Goal: Check status: Check status

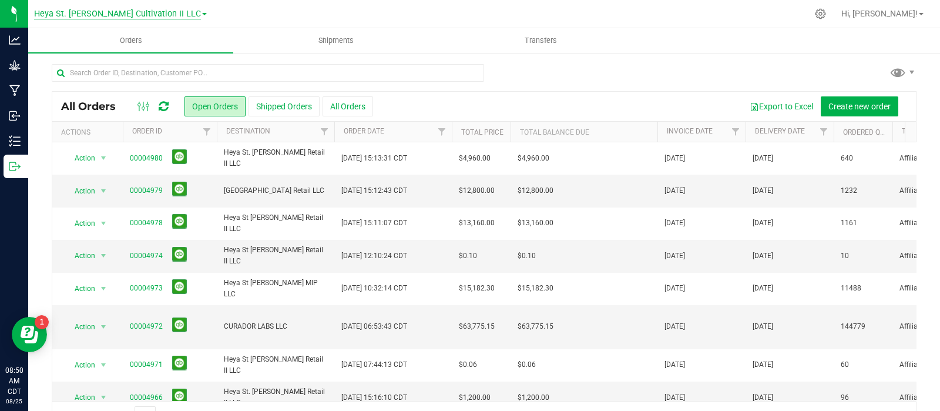
click at [160, 11] on span "Heya St. [PERSON_NAME] Cultivation II LLC" at bounding box center [117, 14] width 167 height 11
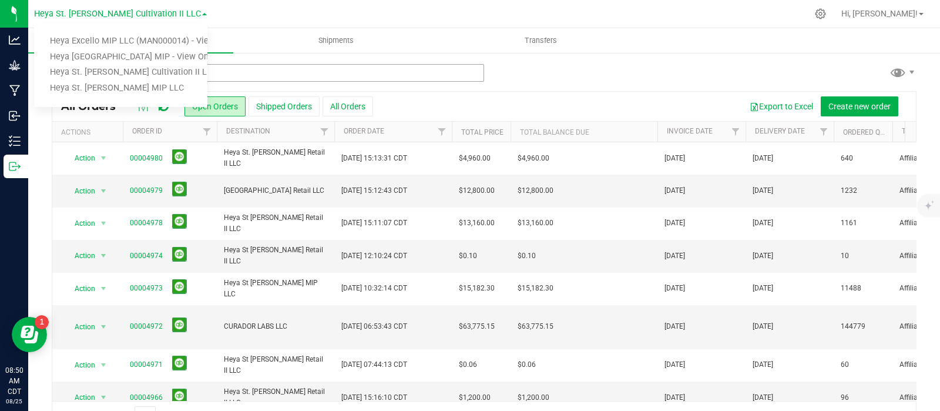
click at [135, 73] on link "Heya St. [PERSON_NAME] Cultivation II LLC" at bounding box center [120, 73] width 173 height 16
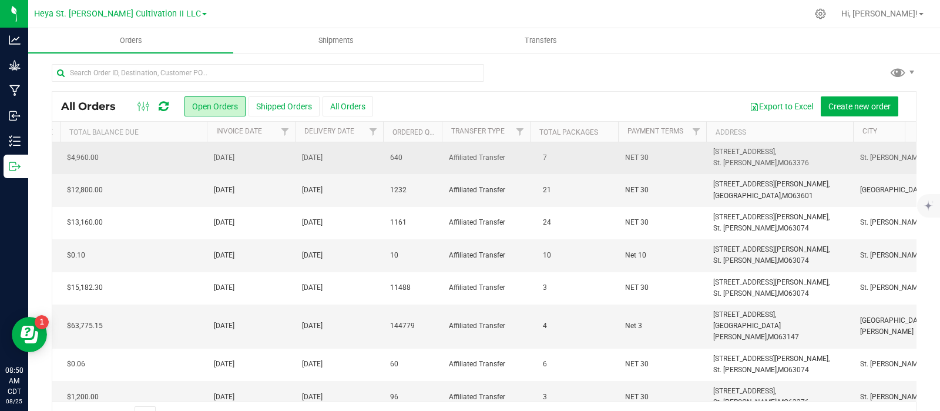
scroll to position [0, 498]
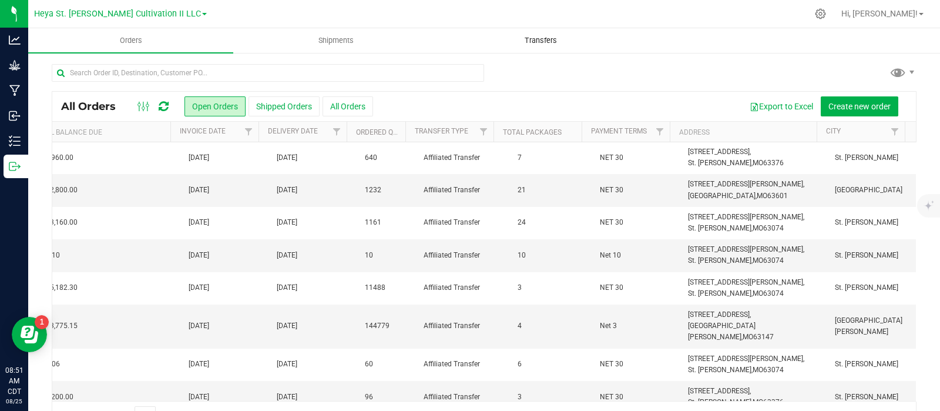
click at [551, 45] on span "Transfers" at bounding box center [541, 40] width 64 height 11
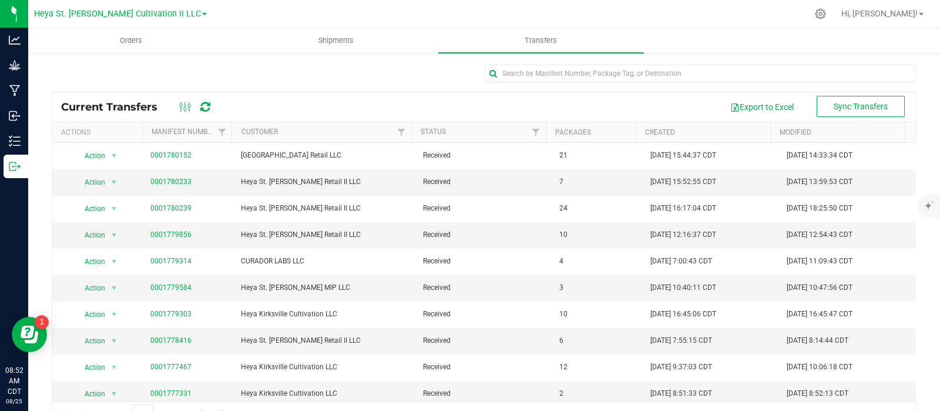
click at [244, 78] on div at bounding box center [484, 78] width 865 height 27
click at [284, 72] on div at bounding box center [484, 78] width 865 height 27
click at [345, 50] on uib-tab-heading "Shipments" at bounding box center [336, 41] width 204 height 24
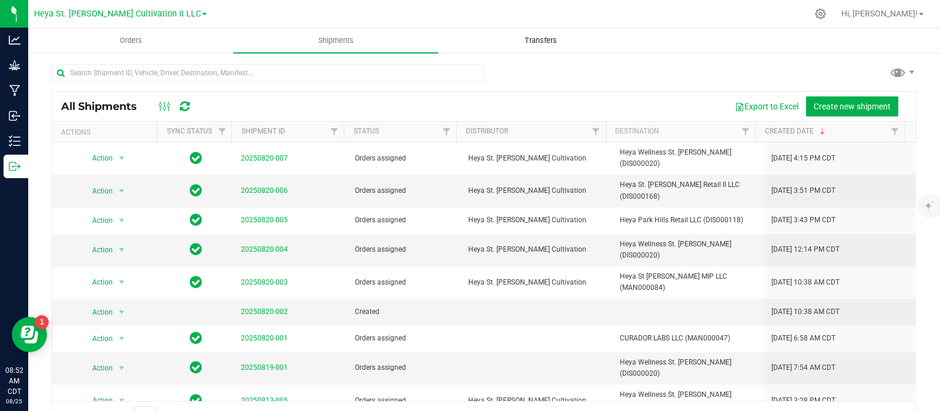
click at [540, 37] on span "Transfers" at bounding box center [541, 40] width 64 height 11
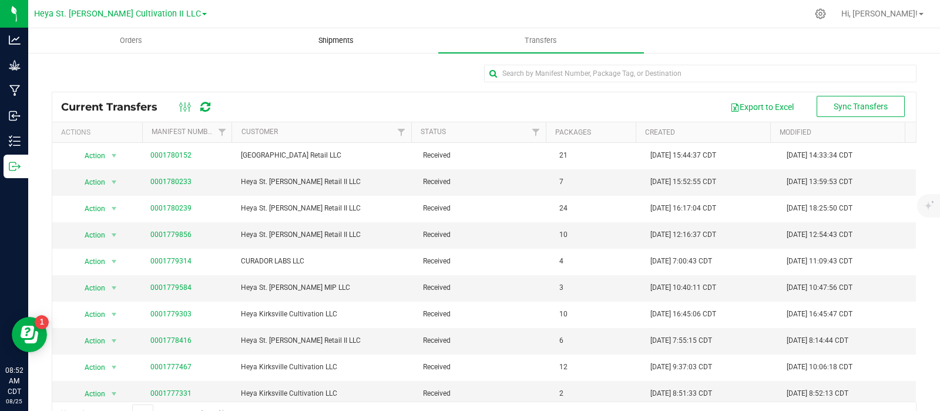
click at [333, 39] on span "Shipments" at bounding box center [336, 40] width 67 height 11
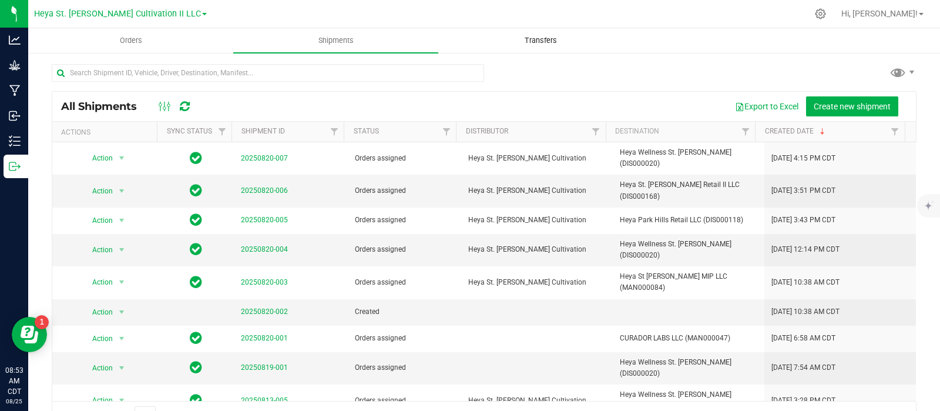
click at [536, 46] on uib-tab-heading "Transfers" at bounding box center [541, 41] width 204 height 24
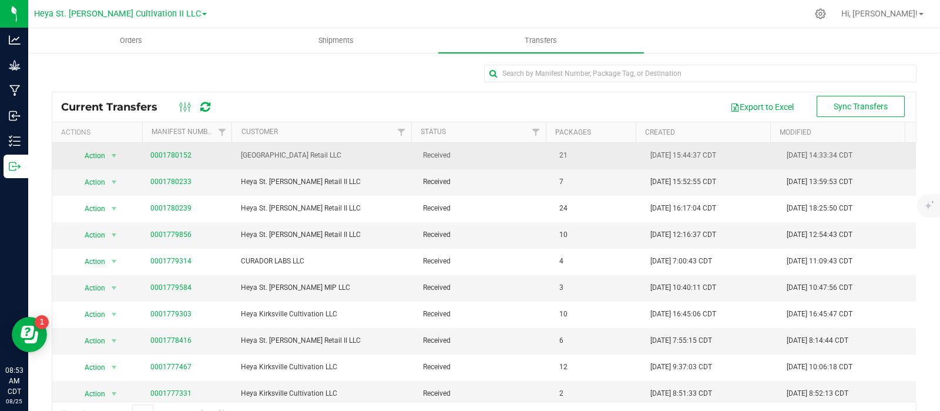
click at [560, 157] on span "21" at bounding box center [564, 155] width 8 height 11
drag, startPoint x: 191, startPoint y: 154, endPoint x: 145, endPoint y: 154, distance: 45.8
click at [145, 154] on td "0001780152" at bounding box center [188, 156] width 91 height 26
copy link "0001780152"
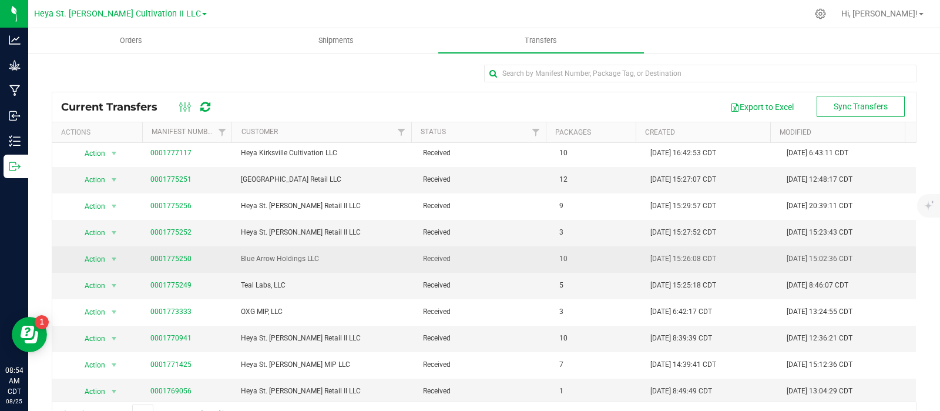
scroll to position [26, 0]
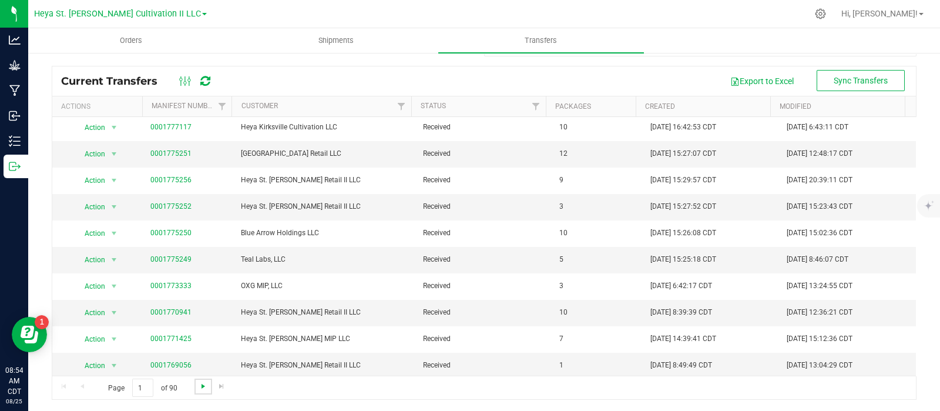
click at [206, 389] on span "Go to the next page" at bounding box center [203, 385] width 9 height 9
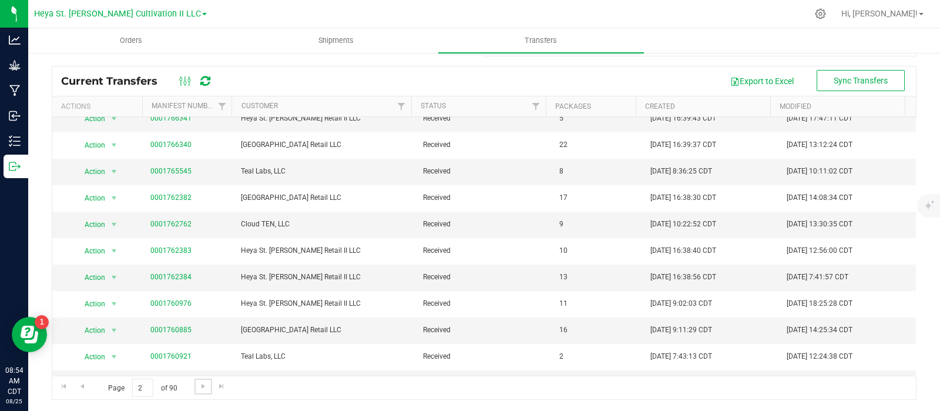
scroll to position [254, 0]
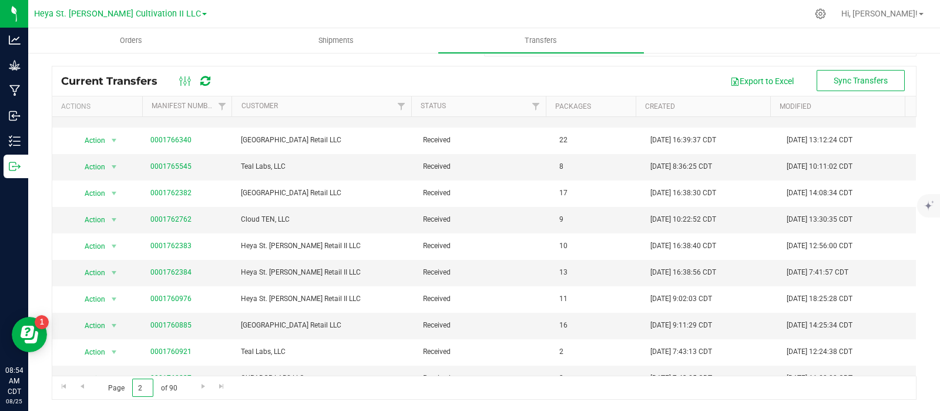
click at [150, 388] on input "2" at bounding box center [142, 388] width 21 height 18
type input "90"
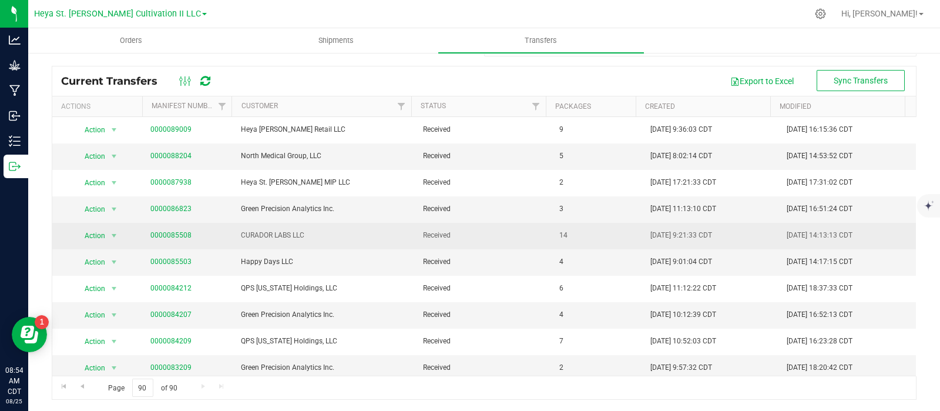
scroll to position [0, 0]
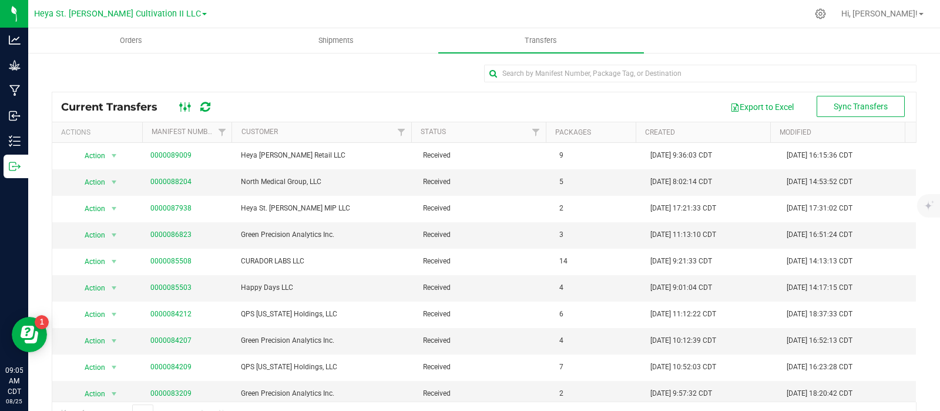
click at [188, 109] on icon at bounding box center [185, 107] width 13 height 14
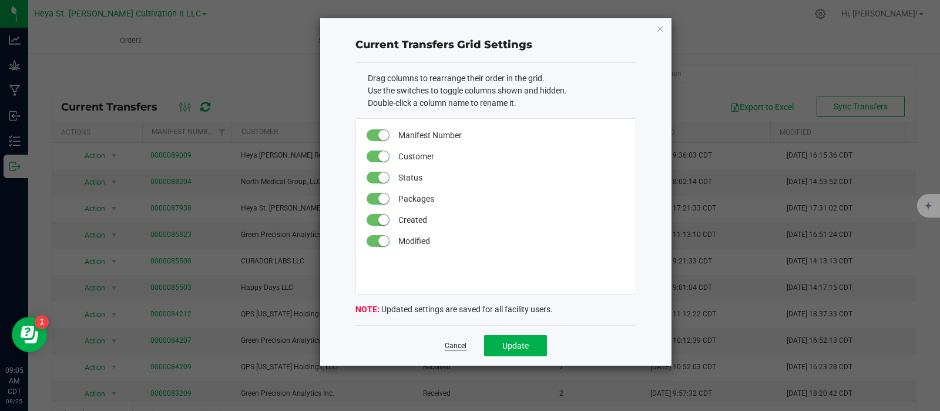
click at [457, 343] on link "Cancel" at bounding box center [456, 346] width 22 height 10
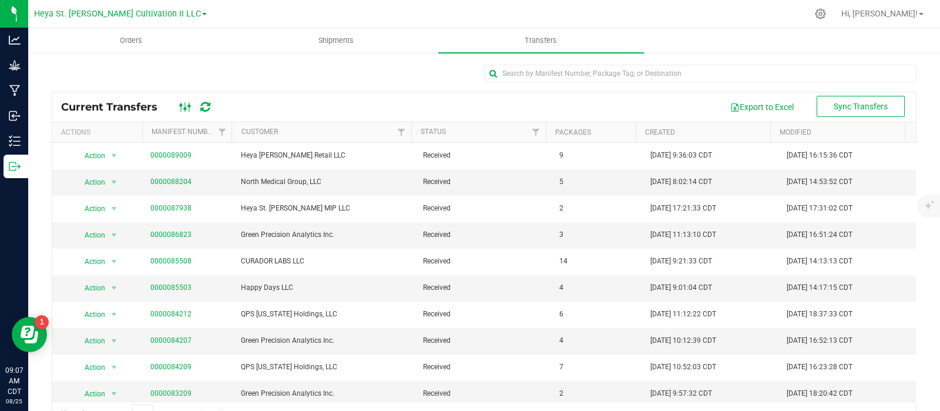
click at [184, 110] on icon at bounding box center [185, 107] width 13 height 14
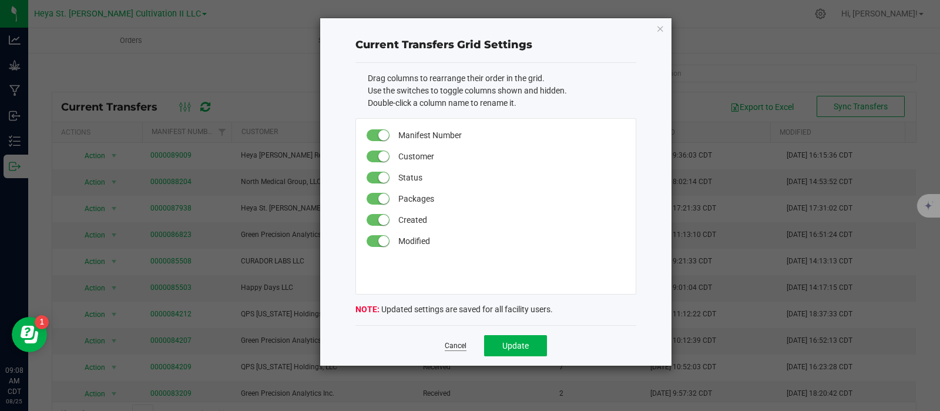
click at [461, 346] on link "Cancel" at bounding box center [456, 346] width 22 height 10
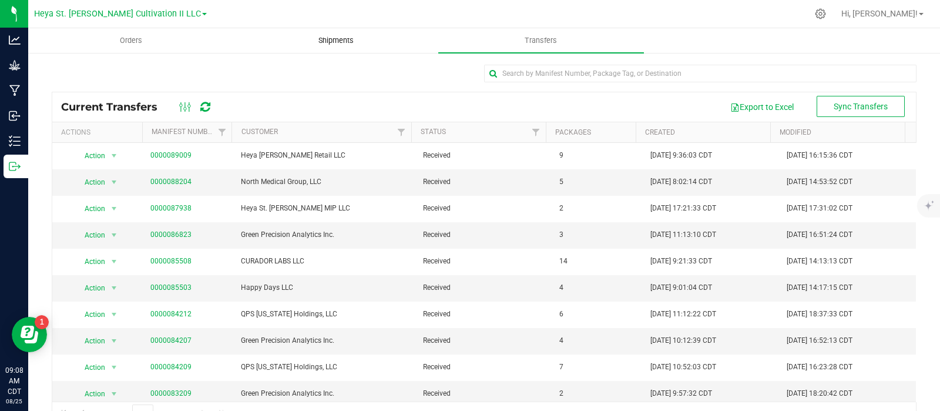
click at [337, 39] on span "Shipments" at bounding box center [336, 40] width 67 height 11
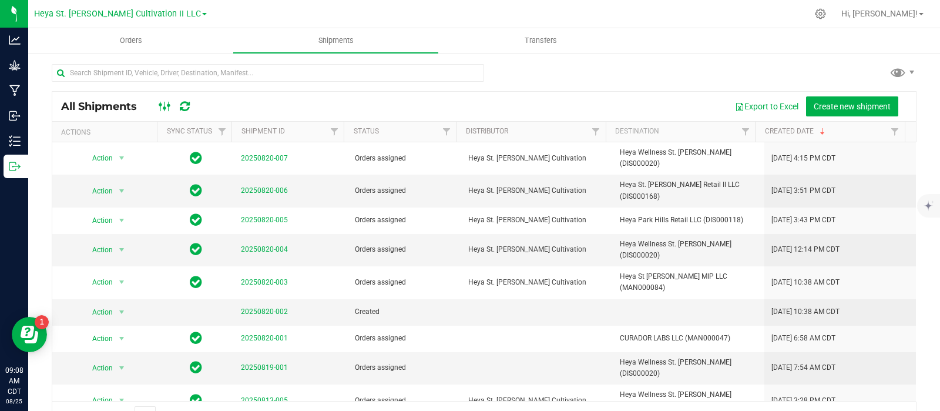
click at [169, 108] on rect at bounding box center [168, 106] width 1 height 9
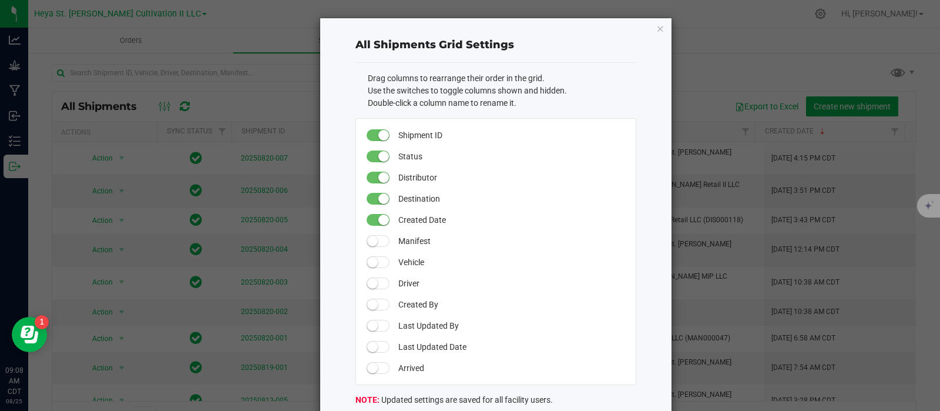
click at [381, 239] on span at bounding box center [379, 241] width 24 height 12
click at [373, 259] on span at bounding box center [379, 262] width 24 height 12
click at [373, 286] on span at bounding box center [379, 283] width 24 height 12
click at [380, 302] on span at bounding box center [379, 305] width 24 height 12
click at [380, 327] on span at bounding box center [379, 326] width 24 height 12
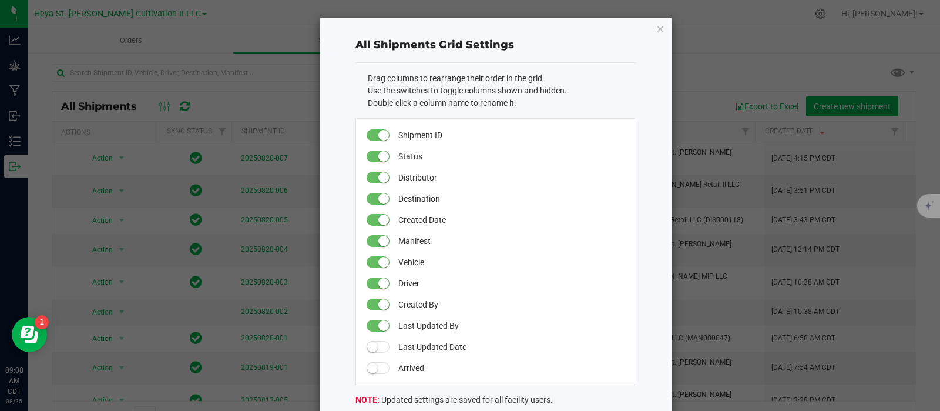
click at [376, 343] on span at bounding box center [379, 347] width 24 height 12
click at [376, 367] on span at bounding box center [379, 368] width 24 height 12
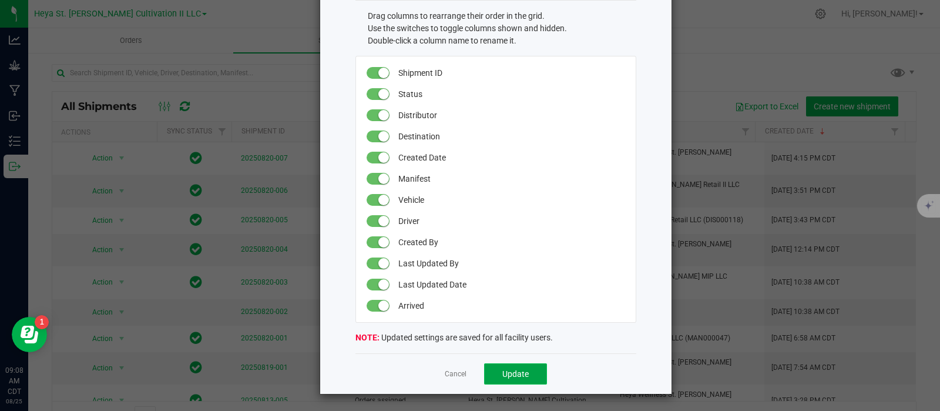
click at [510, 375] on span "Update" at bounding box center [516, 373] width 26 height 9
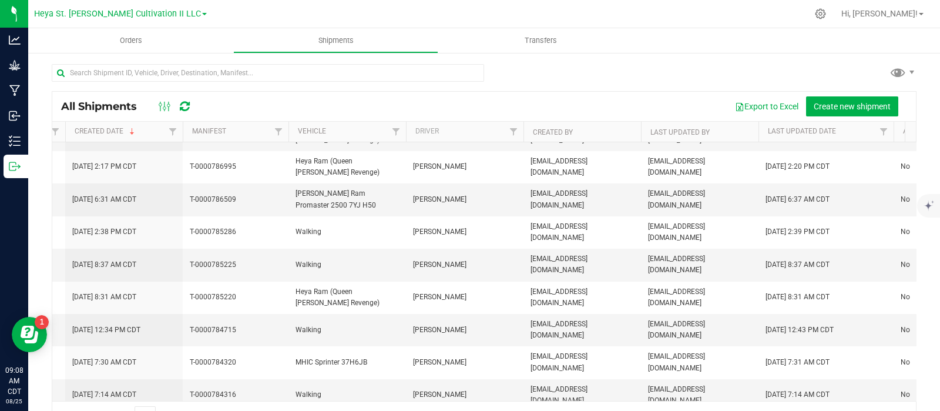
scroll to position [0, 560]
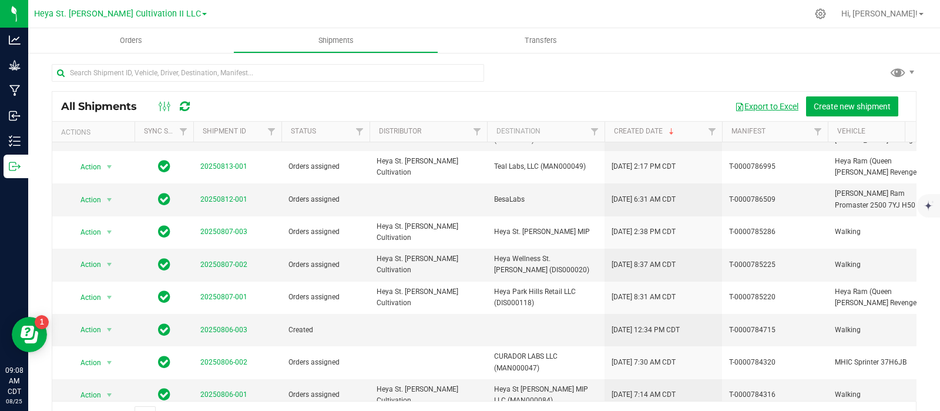
click at [759, 106] on button "Export to Excel" at bounding box center [767, 106] width 79 height 20
click at [564, 73] on div at bounding box center [484, 77] width 865 height 27
click at [122, 36] on span "Orders" at bounding box center [131, 40] width 54 height 11
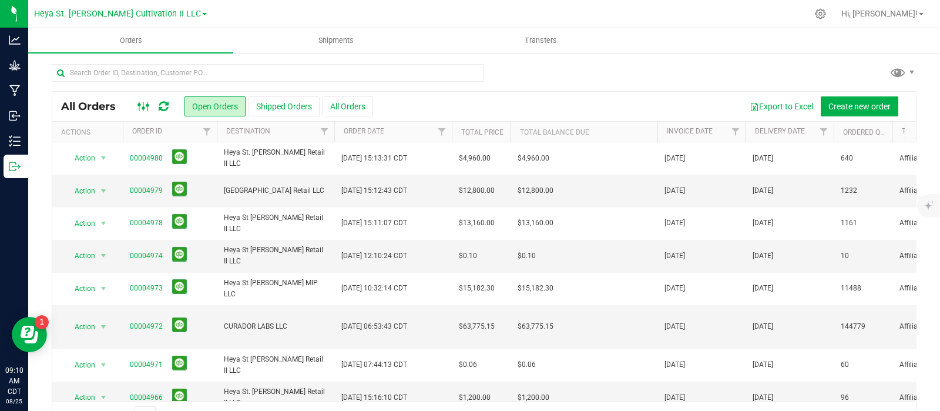
click at [146, 107] on icon at bounding box center [144, 106] width 13 height 14
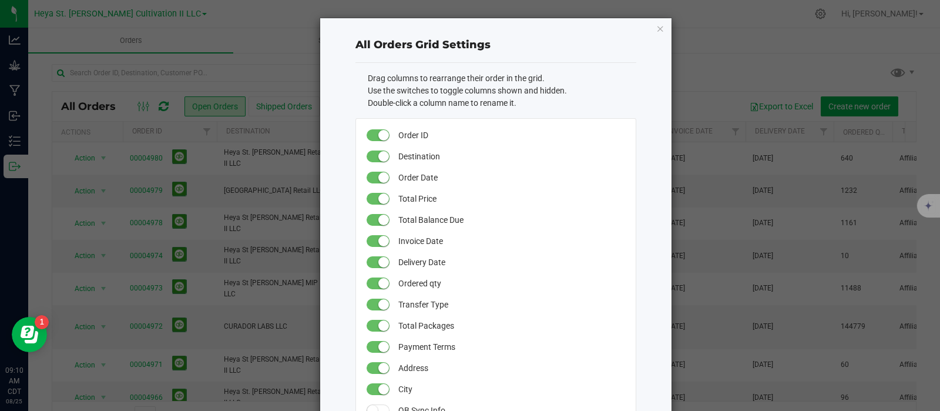
scroll to position [359, 0]
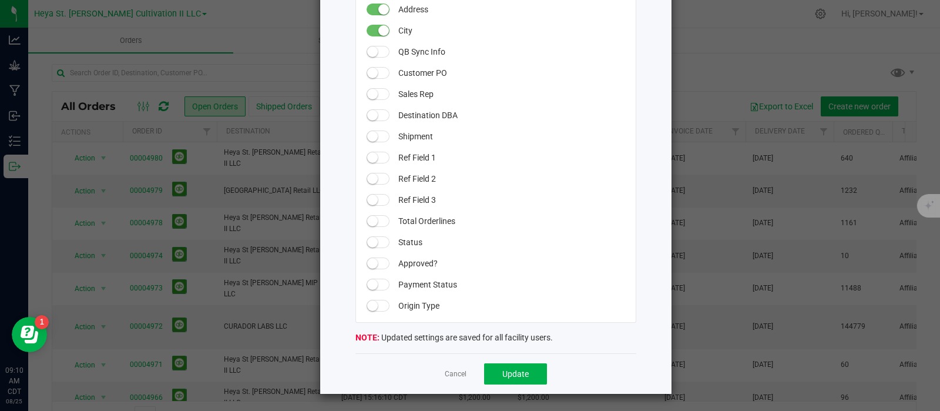
click at [379, 48] on span at bounding box center [379, 52] width 24 height 12
click at [376, 71] on span at bounding box center [379, 73] width 24 height 12
click at [378, 93] on span at bounding box center [379, 94] width 24 height 12
click at [379, 118] on span at bounding box center [379, 115] width 24 height 12
click at [380, 133] on span at bounding box center [379, 136] width 24 height 12
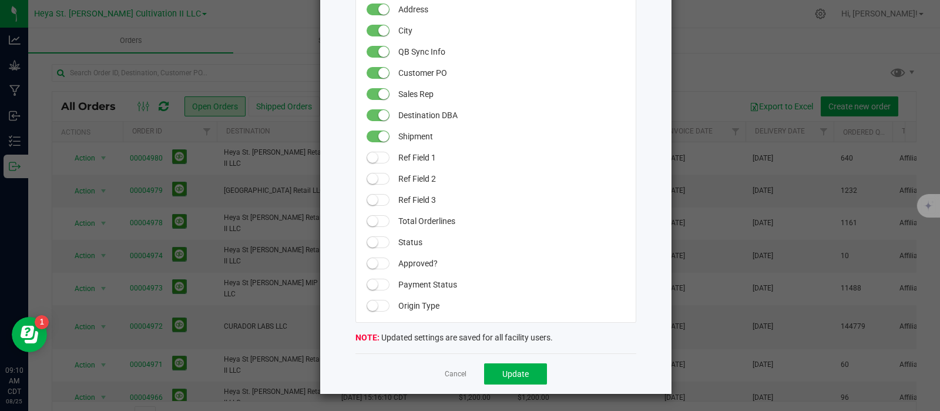
click at [377, 156] on span at bounding box center [379, 158] width 24 height 12
click at [379, 178] on span at bounding box center [379, 179] width 24 height 12
click at [376, 200] on span at bounding box center [379, 200] width 24 height 12
click at [379, 51] on small at bounding box center [384, 51] width 11 height 11
click at [374, 219] on span at bounding box center [379, 221] width 24 height 12
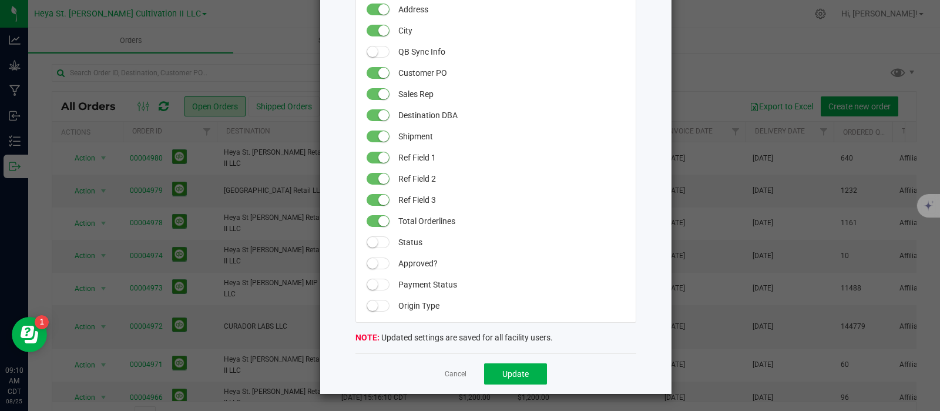
click at [373, 239] on span at bounding box center [379, 242] width 24 height 12
drag, startPoint x: 374, startPoint y: 260, endPoint x: 376, endPoint y: 272, distance: 12.4
click at [375, 260] on span at bounding box center [379, 263] width 24 height 12
click at [377, 286] on span at bounding box center [379, 285] width 24 height 12
click at [373, 301] on span at bounding box center [379, 306] width 24 height 12
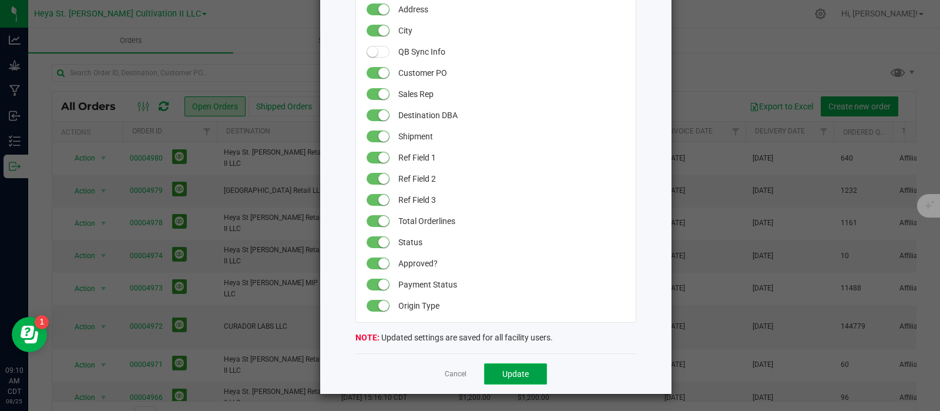
click at [503, 373] on span "Update" at bounding box center [516, 373] width 26 height 9
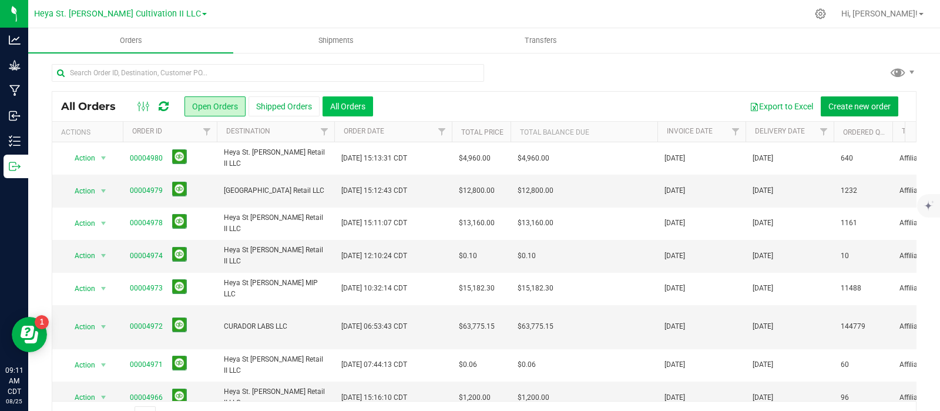
click at [362, 100] on button "All Orders" at bounding box center [348, 106] width 51 height 20
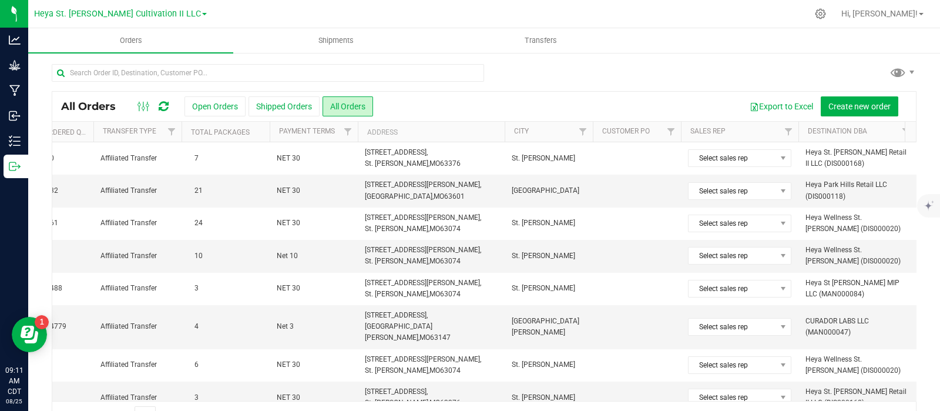
scroll to position [0, 801]
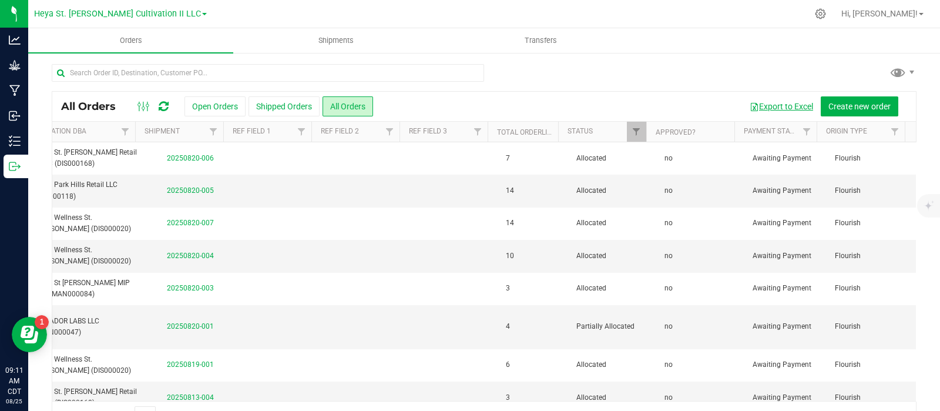
click at [785, 103] on button "Export to Excel" at bounding box center [781, 106] width 79 height 20
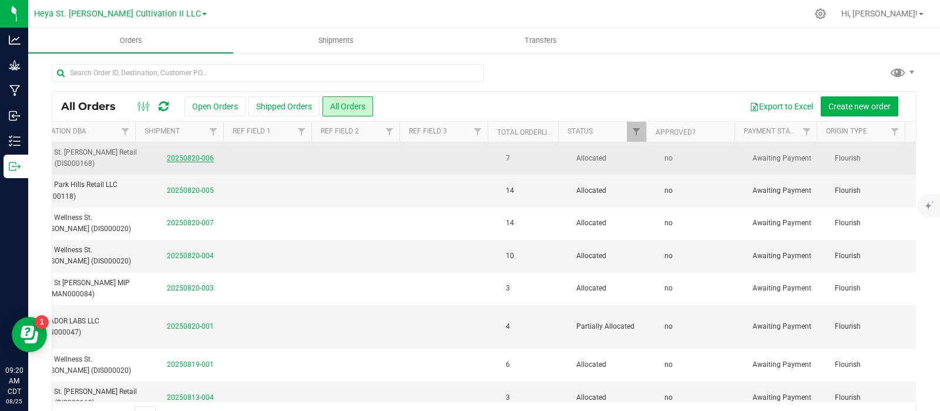
click at [170, 157] on link "20250820-006" at bounding box center [190, 158] width 47 height 8
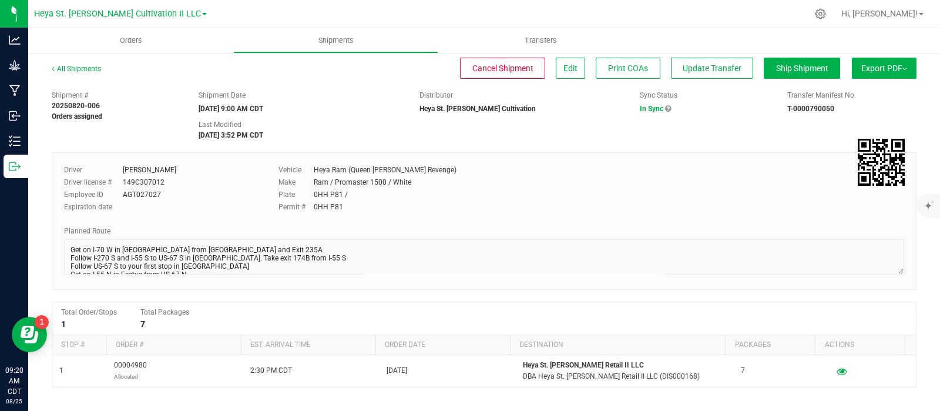
scroll to position [73, 0]
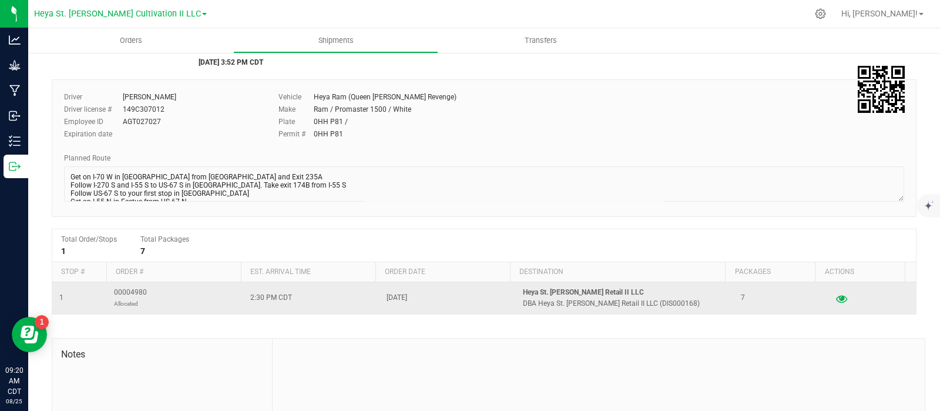
click at [836, 297] on icon "button" at bounding box center [841, 298] width 11 height 8
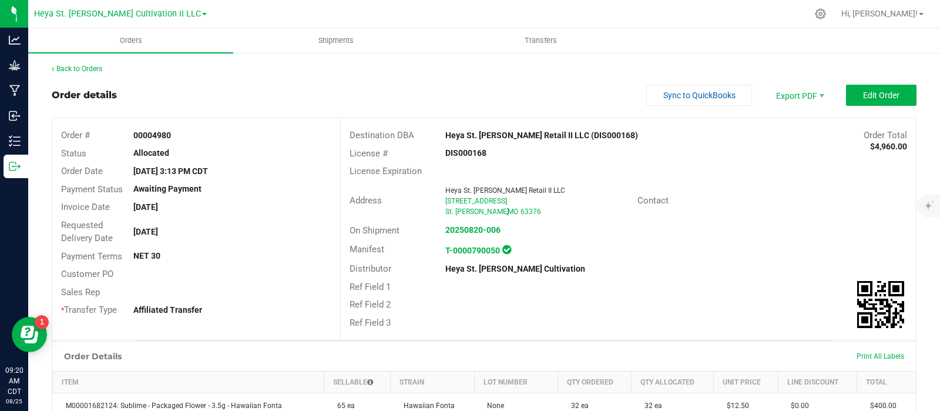
click at [463, 286] on div at bounding box center [533, 286] width 192 height 1
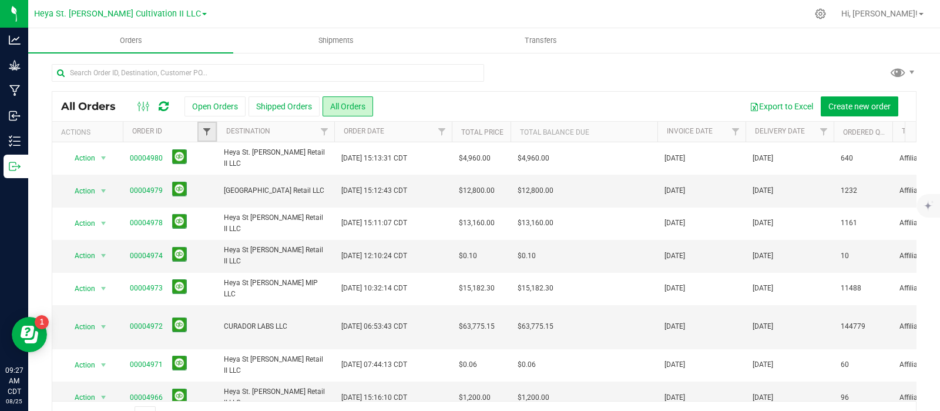
click at [210, 136] on span "Filter" at bounding box center [206, 131] width 9 height 9
paste input "00004436"
type input "00004436"
click at [240, 189] on button "Filter" at bounding box center [233, 189] width 56 height 26
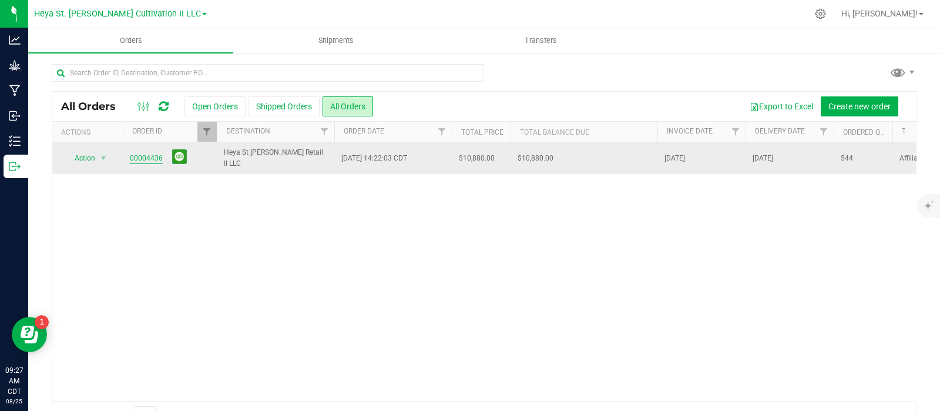
click at [150, 156] on link "00004436" at bounding box center [146, 158] width 33 height 11
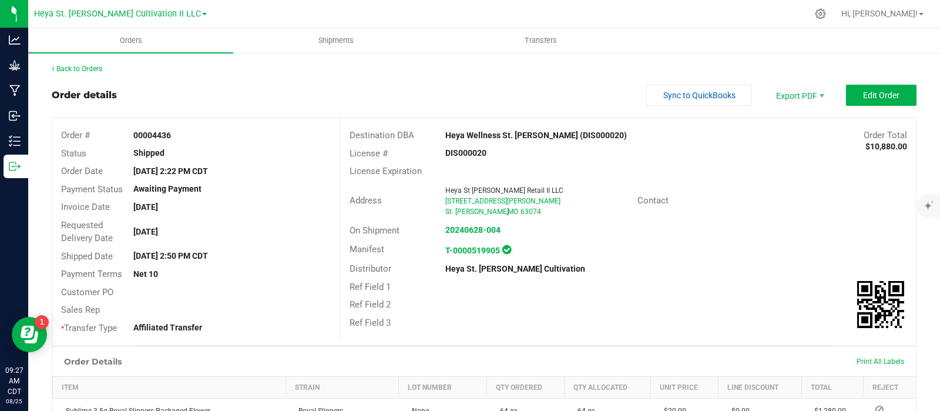
scroll to position [220, 0]
